Goal: Task Accomplishment & Management: Use online tool/utility

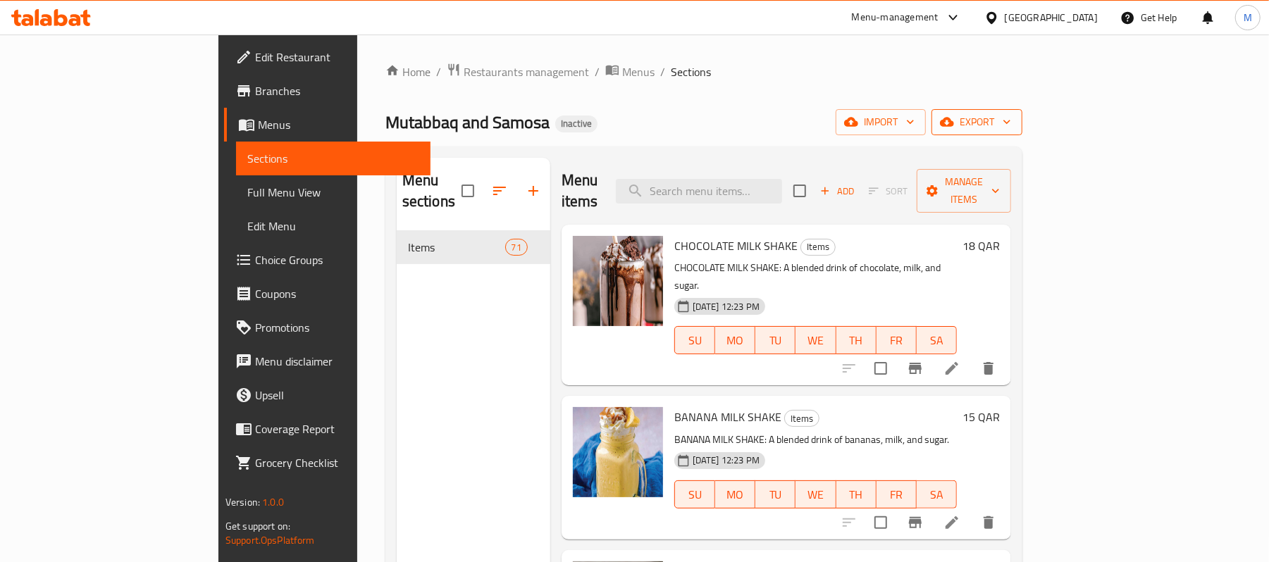
click at [1011, 121] on span "export" at bounding box center [977, 122] width 68 height 18
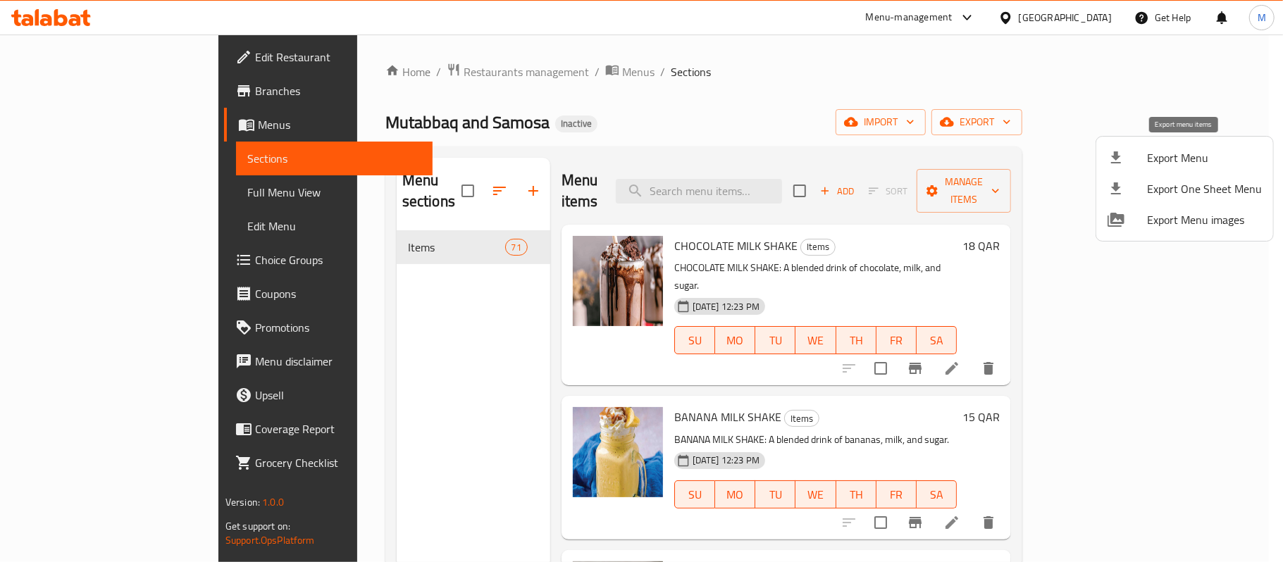
click at [1175, 149] on span "Export Menu" at bounding box center [1204, 157] width 115 height 17
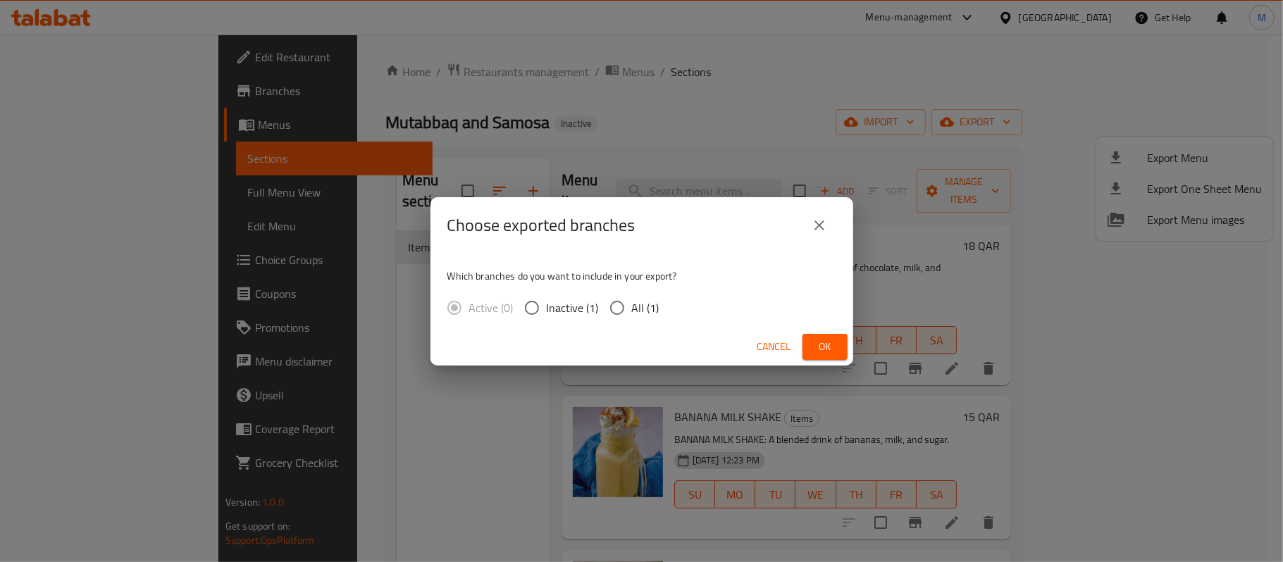
click at [641, 303] on span "All (1)" at bounding box center [645, 308] width 27 height 17
click at [632, 303] on input "All (1)" at bounding box center [618, 308] width 30 height 30
radio input "true"
click at [826, 345] on span "Ok" at bounding box center [825, 347] width 23 height 18
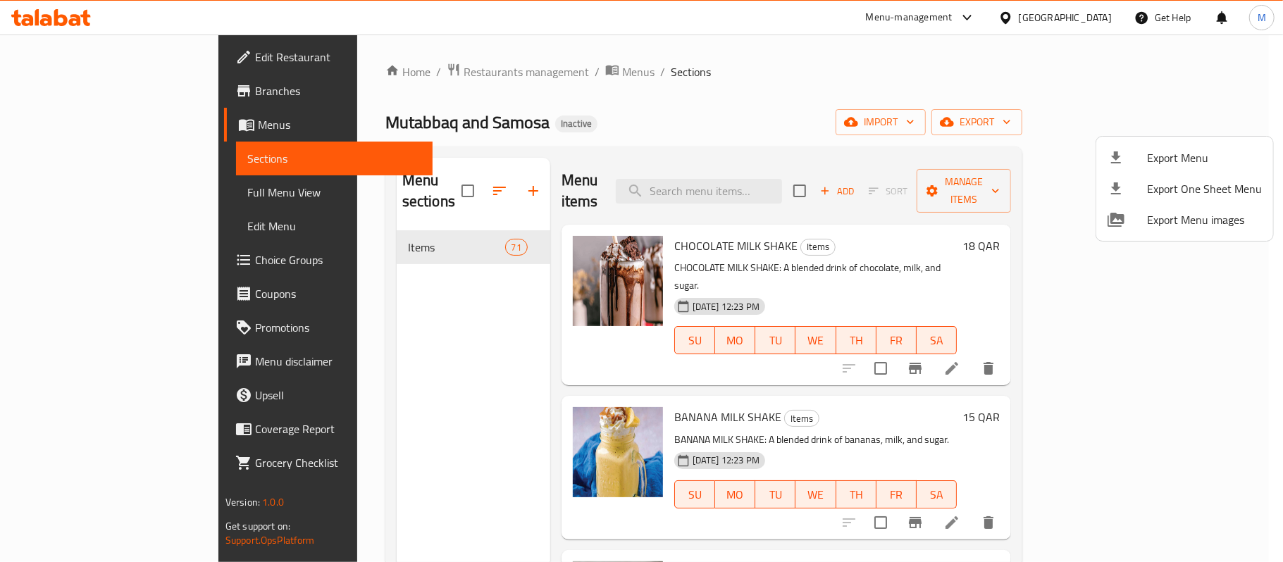
click at [586, 337] on div at bounding box center [641, 281] width 1283 height 562
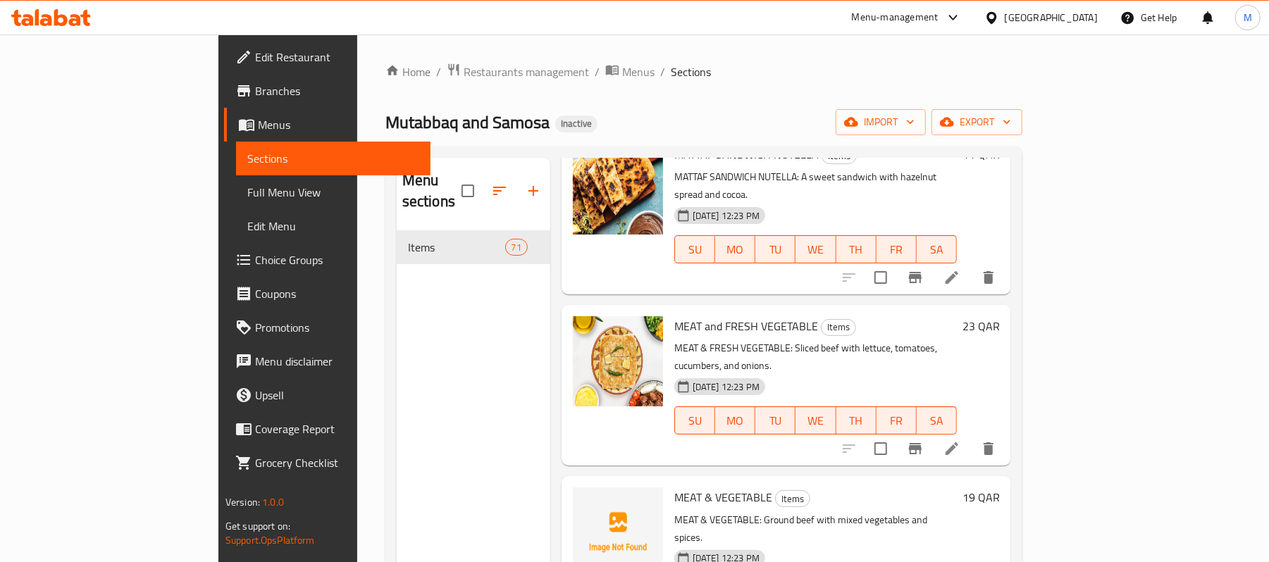
scroll to position [4416, 0]
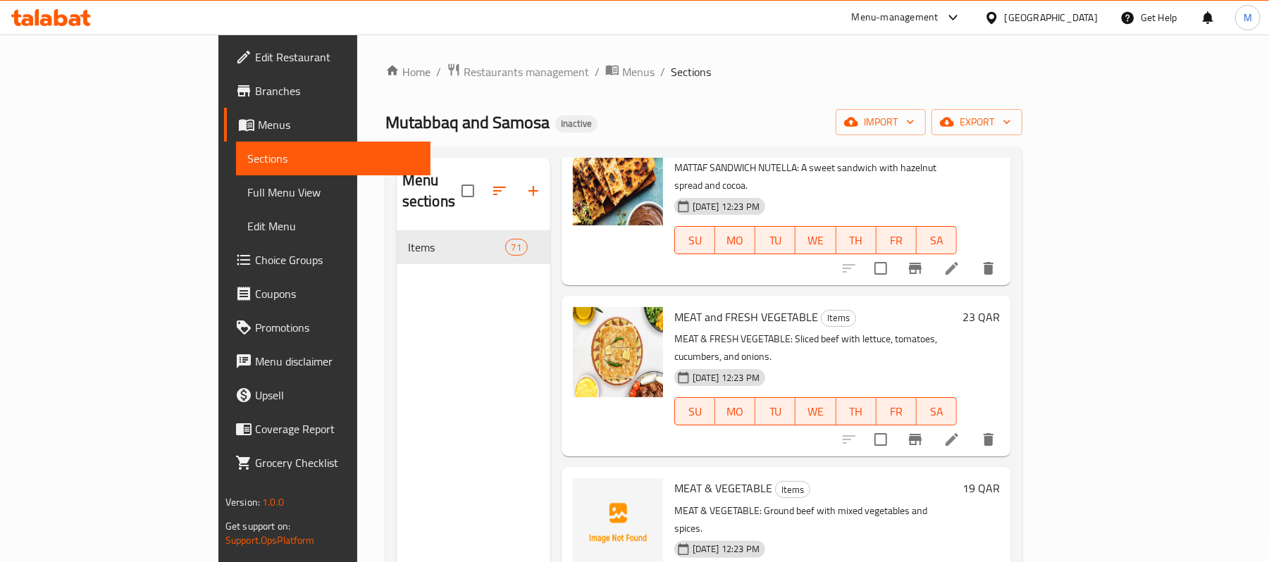
click at [674, 478] on span "MEAT & VEGETABLE" at bounding box center [723, 488] width 98 height 21
copy h6 "MEAT & VEGETABLE"
click at [579, 484] on button "upload picture" at bounding box center [593, 498] width 28 height 28
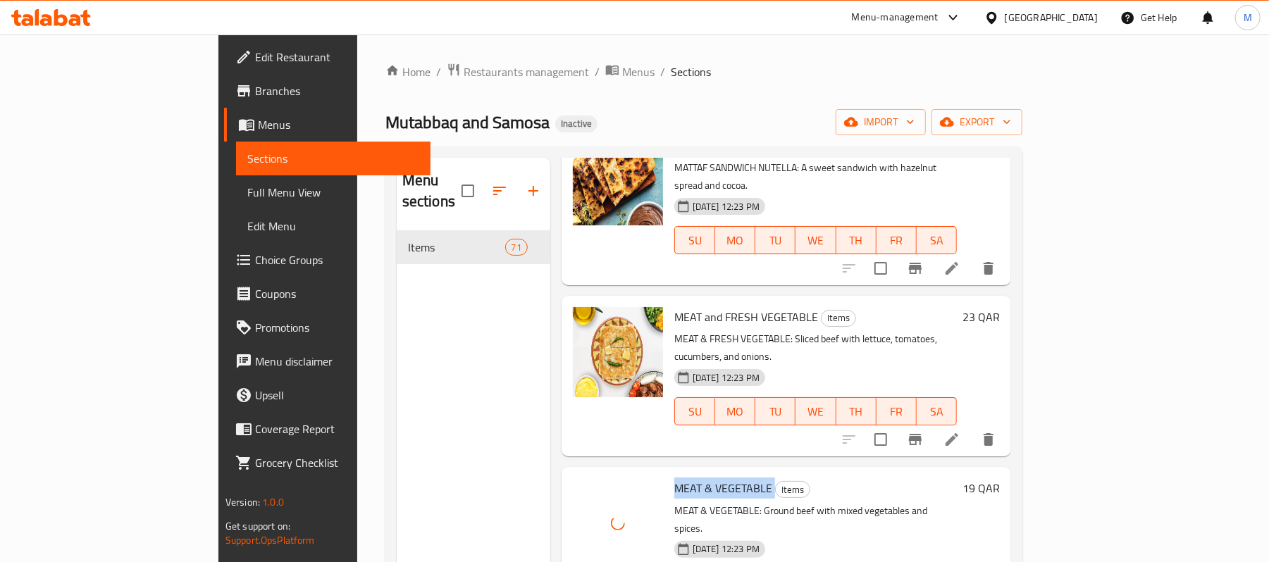
click at [674, 478] on span "MEAT & VEGETABLE" at bounding box center [723, 488] width 98 height 21
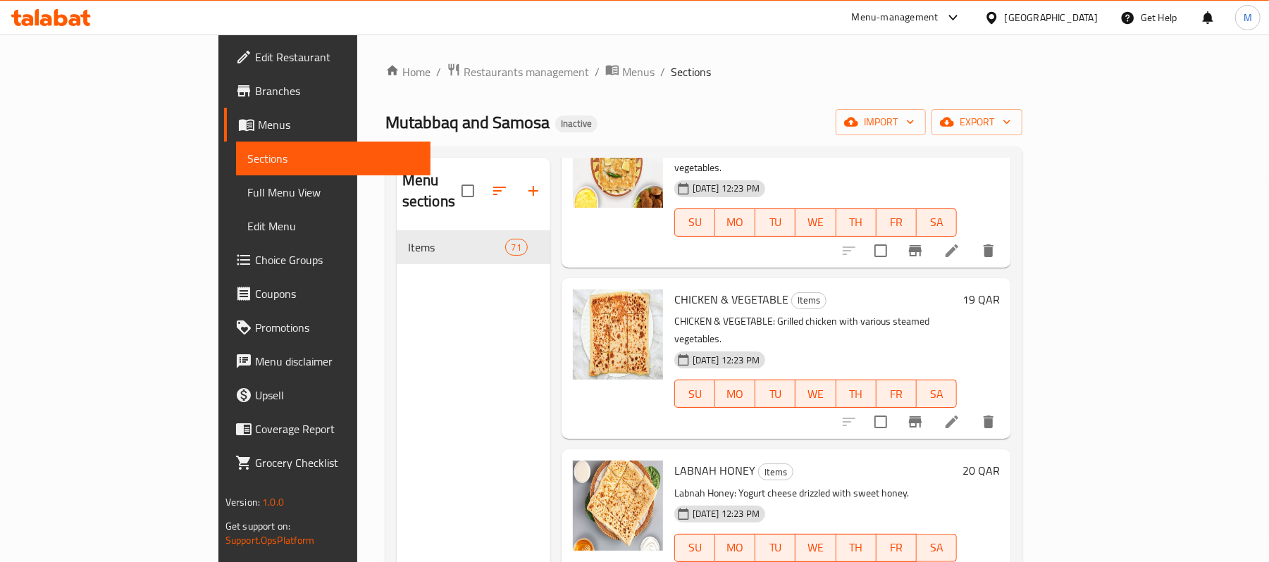
scroll to position [5450, 0]
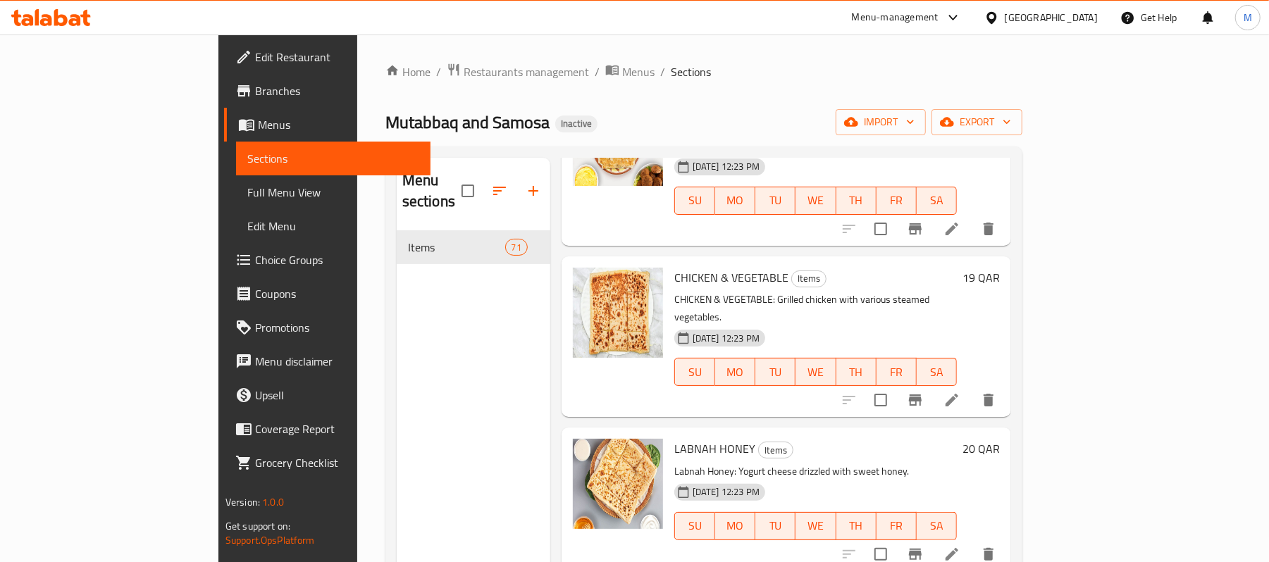
drag, startPoint x: 655, startPoint y: 316, endPoint x: 736, endPoint y: 317, distance: 80.3
copy h6 "MEAT & CHEESE"
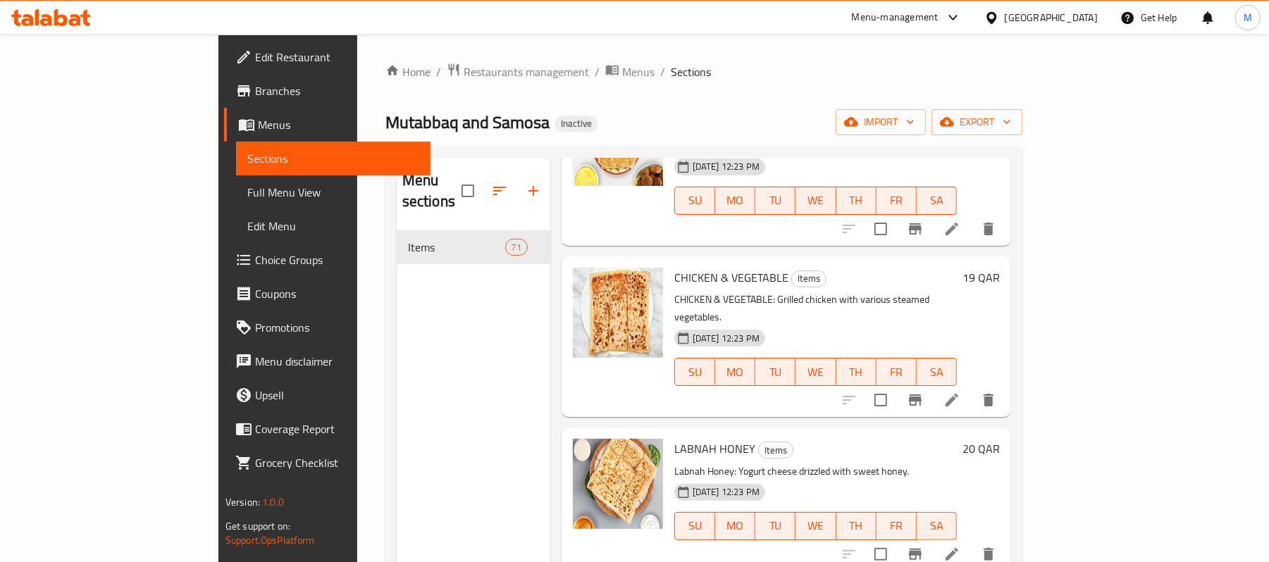
copy h6 "FRESH MEAT & CHEESE"
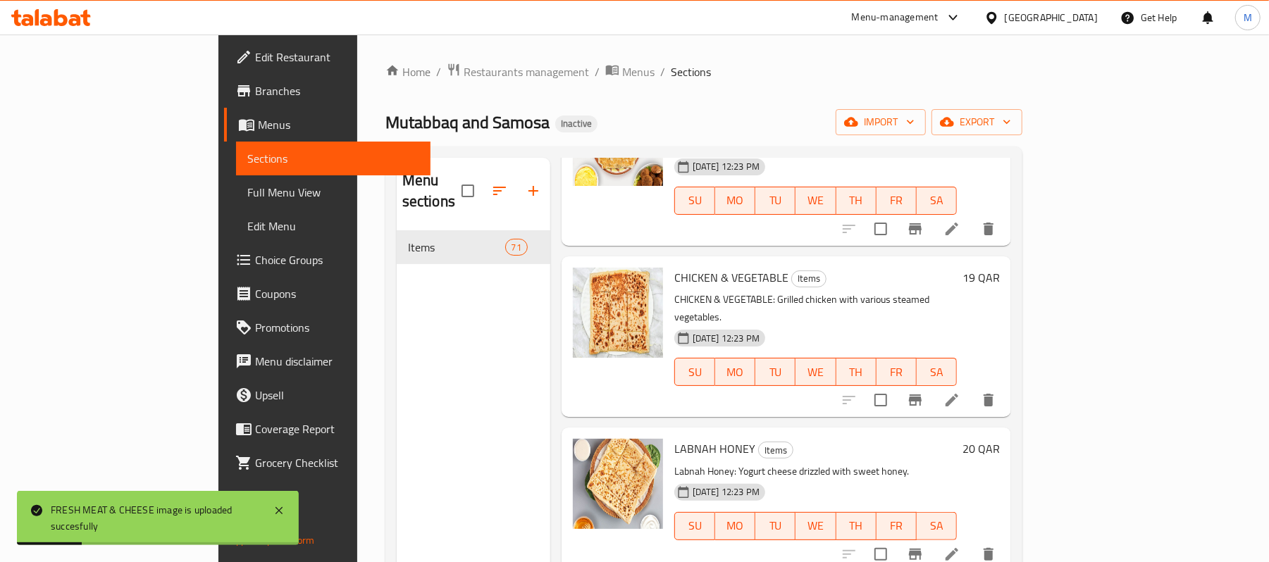
click at [940, 135] on div "Mutabbaq and Samosa Inactive import export" at bounding box center [703, 122] width 637 height 26
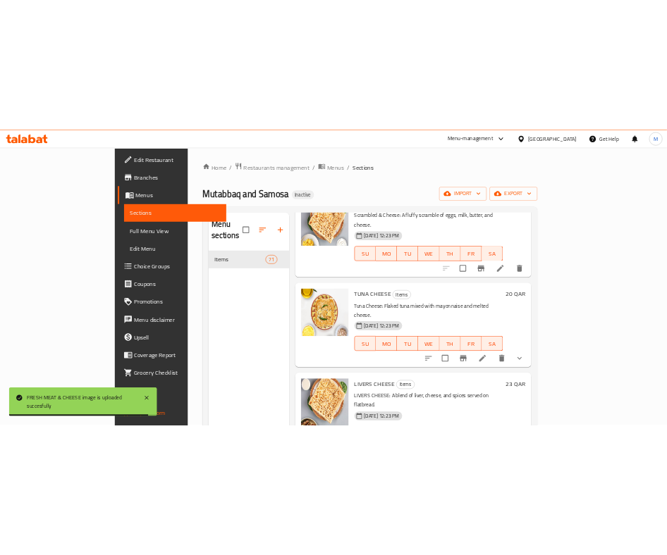
scroll to position [6577, 0]
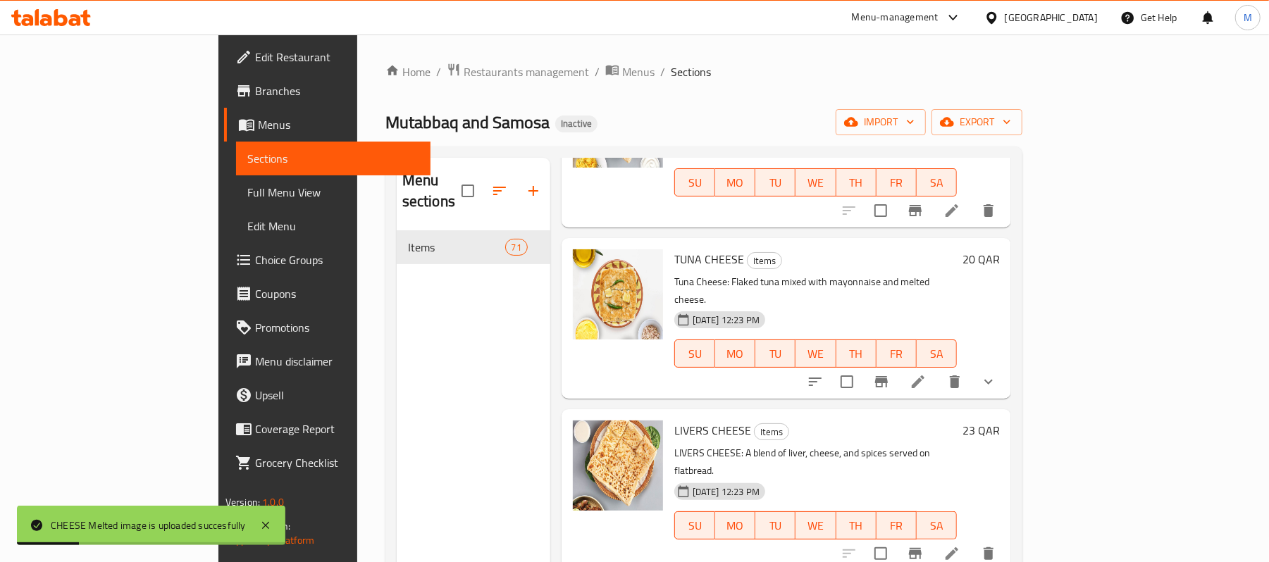
click at [420, 336] on div "Menu sections Items 71" at bounding box center [474, 441] width 154 height 567
click at [1014, 128] on icon "button" at bounding box center [1007, 122] width 14 height 14
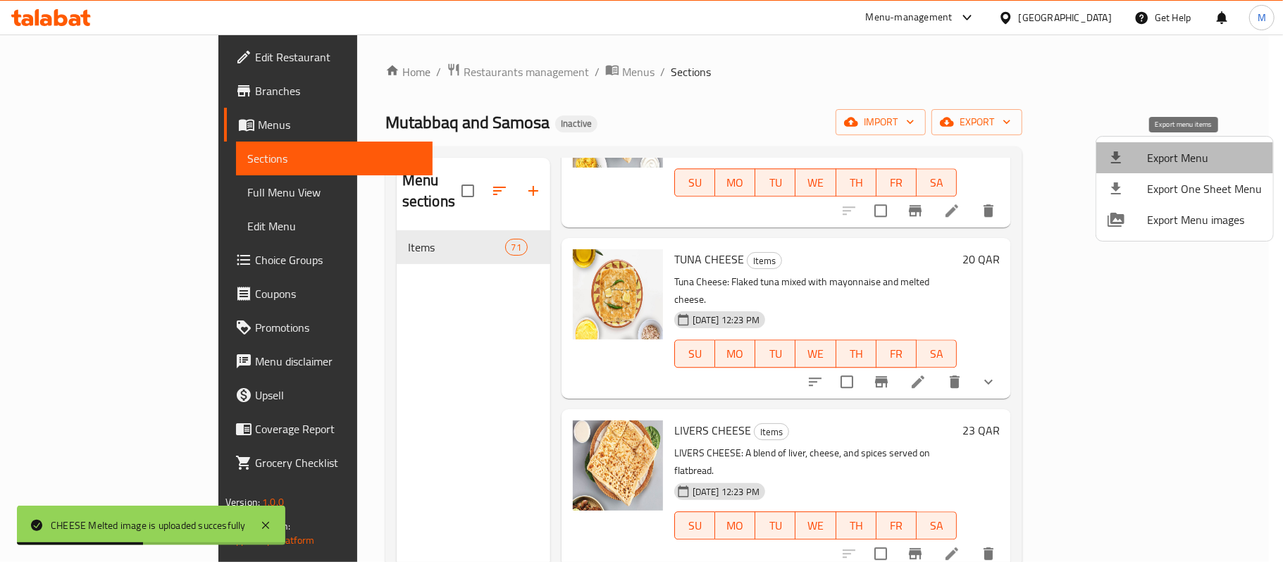
click at [1205, 165] on span "Export Menu" at bounding box center [1204, 157] width 115 height 17
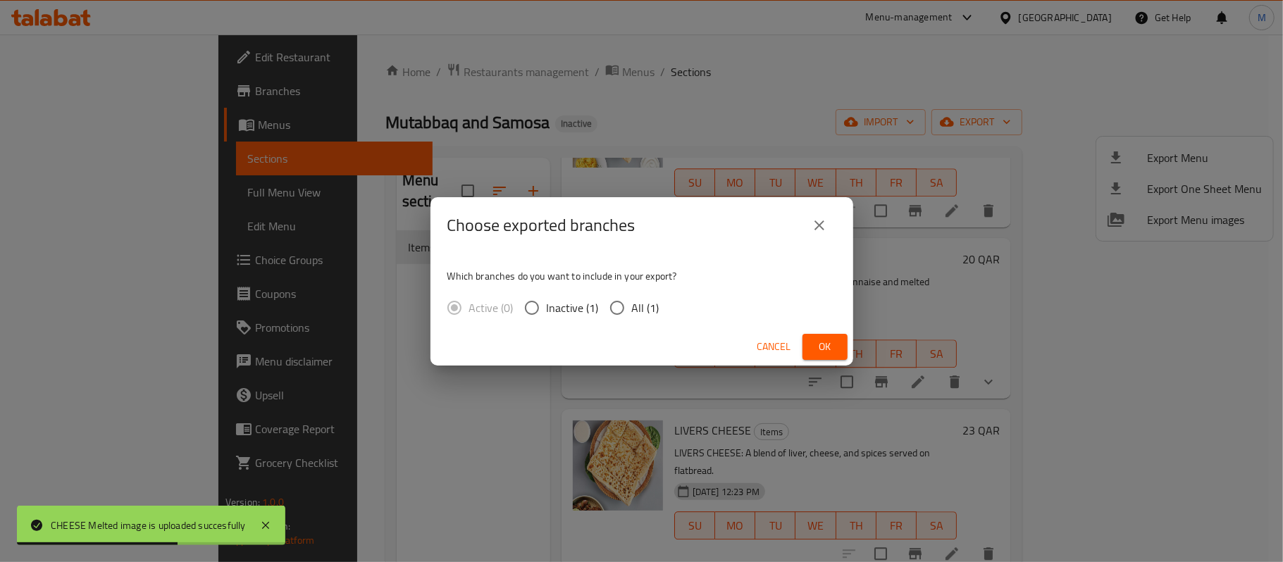
click at [654, 307] on span "All (1)" at bounding box center [645, 308] width 27 height 17
click at [632, 307] on input "All (1)" at bounding box center [618, 308] width 30 height 30
radio input "true"
click at [841, 345] on button "Ok" at bounding box center [825, 347] width 45 height 26
